Goal: Information Seeking & Learning: Learn about a topic

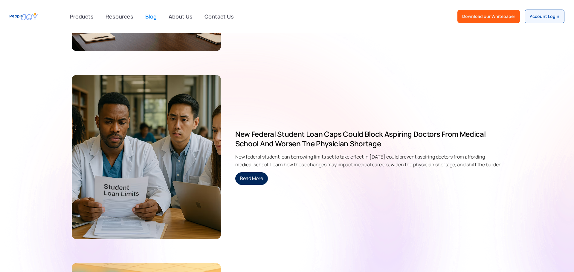
scroll to position [475, 0]
click at [249, 179] on link "Read More" at bounding box center [251, 178] width 33 height 13
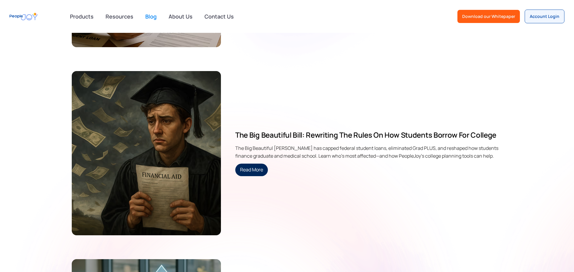
scroll to position [2739, 0]
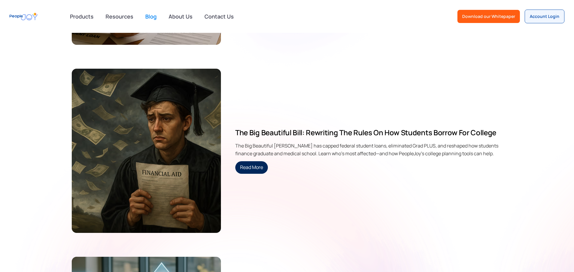
click at [252, 174] on div "The Big Beautiful Bill: Rewriting the Rules on How Students Borrow for College …" at bounding box center [287, 151] width 430 height 164
click at [253, 171] on link "Read More" at bounding box center [251, 167] width 33 height 13
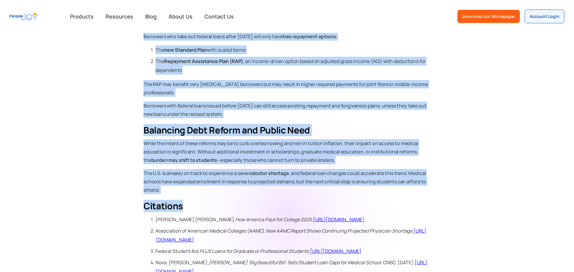
scroll to position [1034, 0]
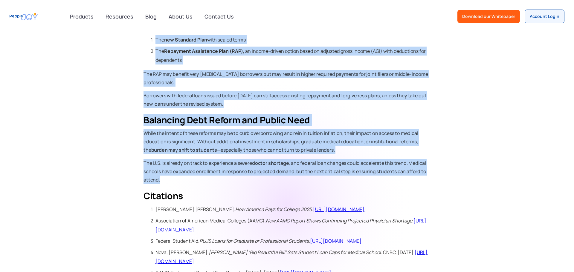
drag, startPoint x: 143, startPoint y: 97, endPoint x: 392, endPoint y: 166, distance: 258.6
copy div "A sweeping federal tax and spending law passed under the Trump administration w…"
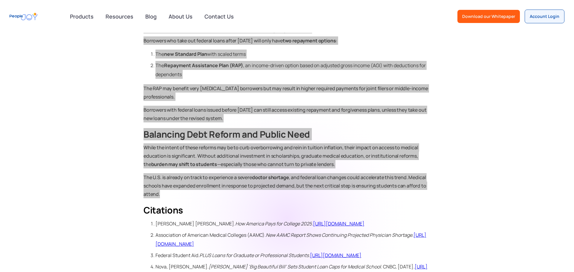
scroll to position [959, 0]
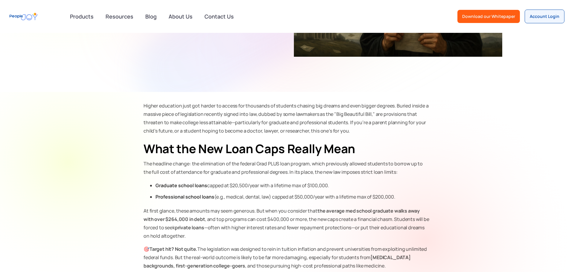
scroll to position [153, 0]
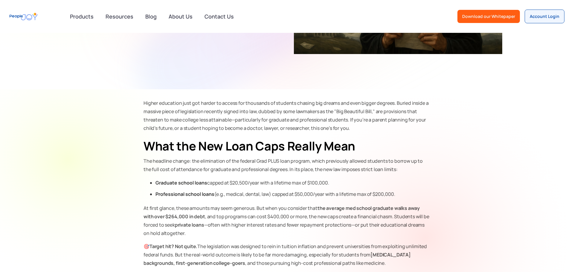
click at [148, 102] on p "Higher education just got harder to access for thousands of students chasing bi…" at bounding box center [286, 115] width 287 height 33
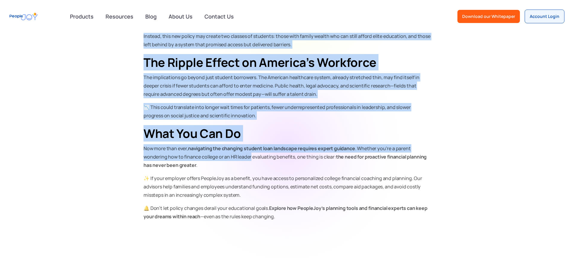
scroll to position [560, 0]
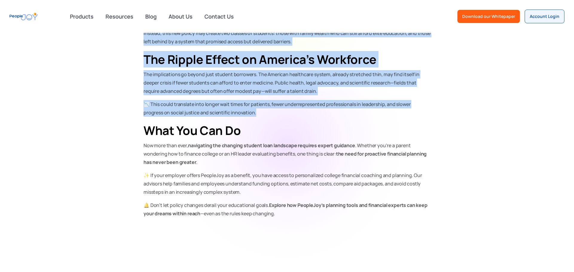
drag, startPoint x: 148, startPoint y: 102, endPoint x: 290, endPoint y: 107, distance: 142.6
copy div "Higher education just got harder to access for thousands of students chasing bi…"
